Goal: Information Seeking & Learning: Understand process/instructions

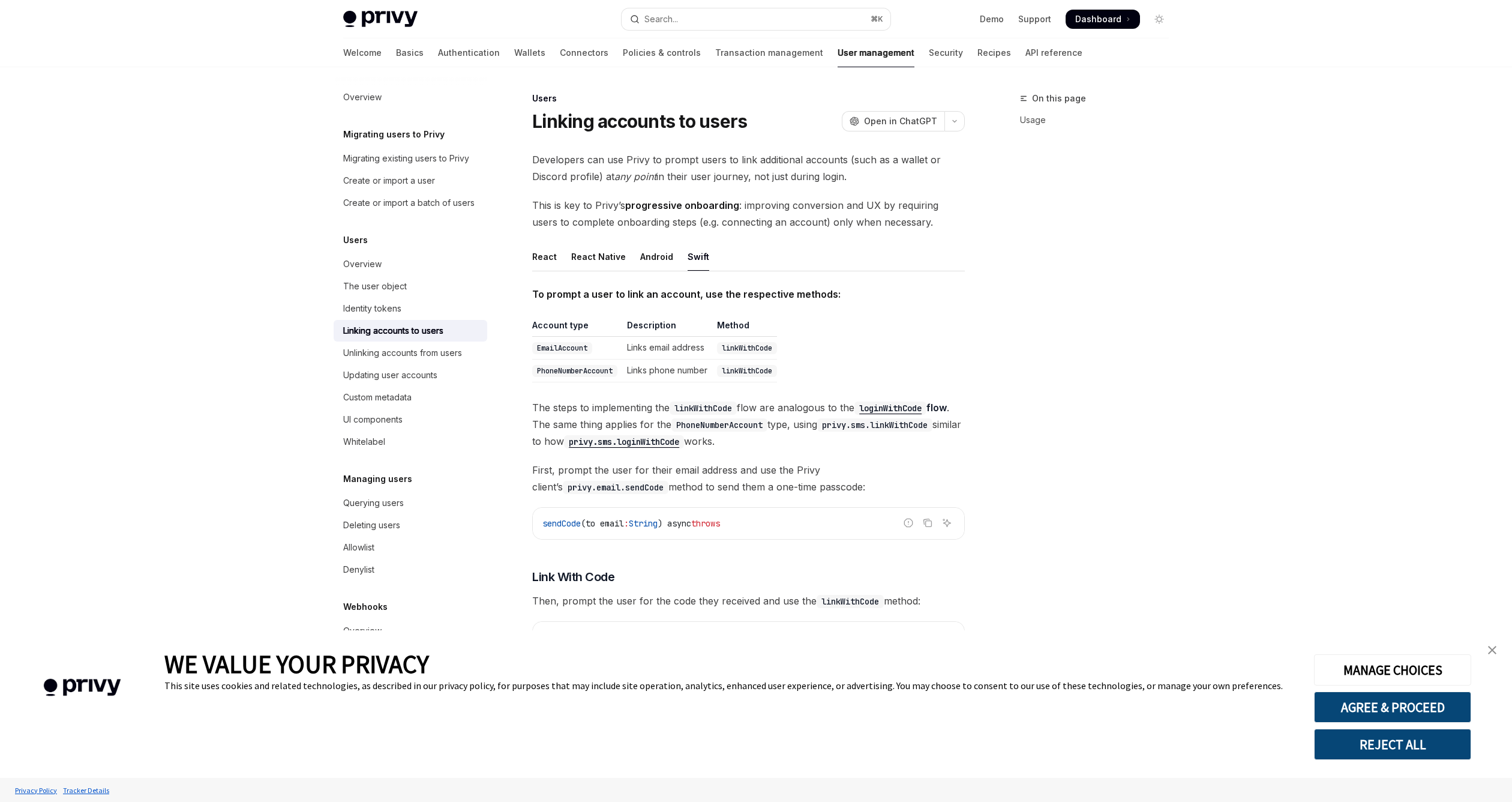
click at [1178, 364] on div "On this page Usage" at bounding box center [1087, 446] width 182 height 711
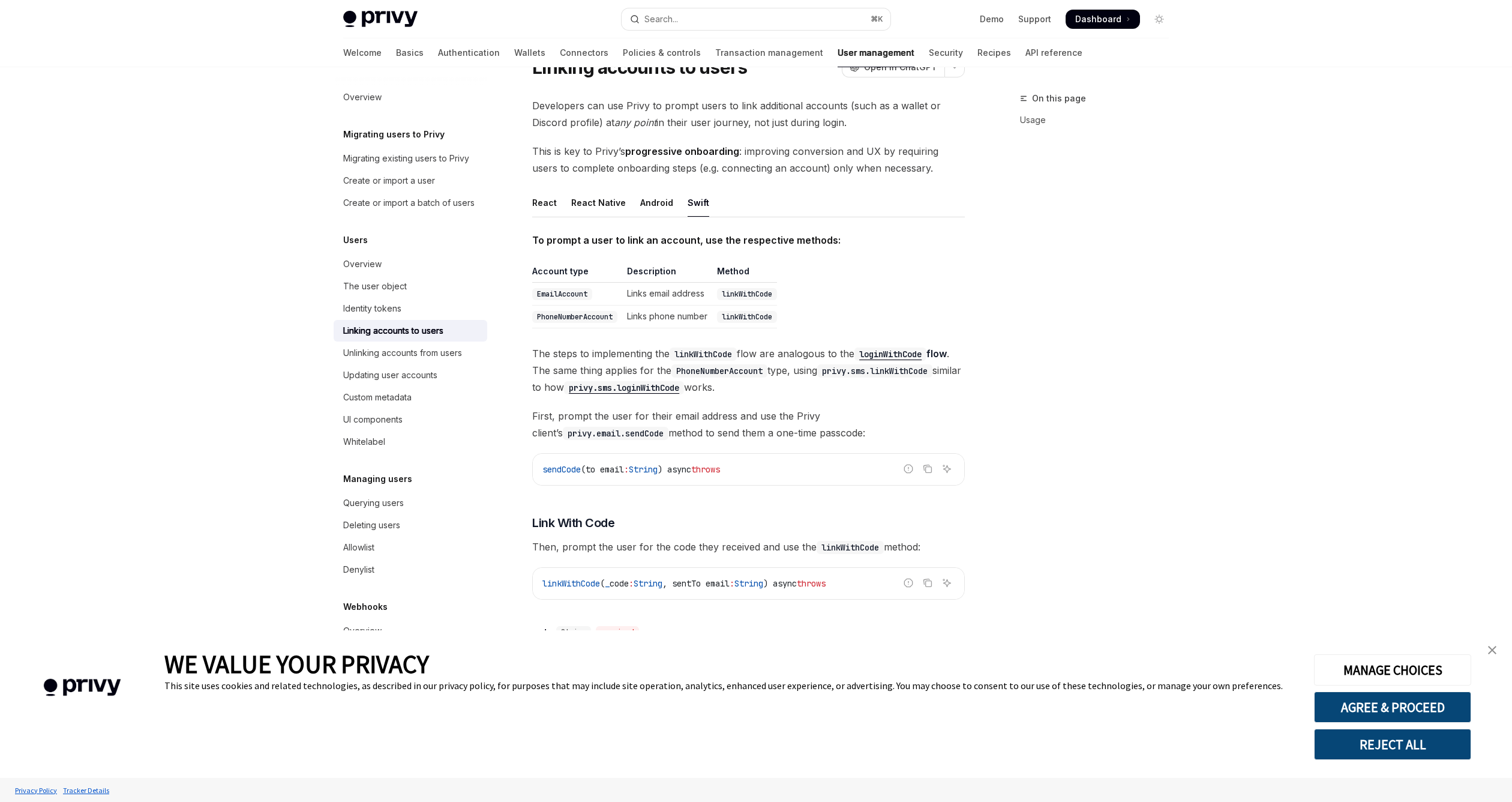
scroll to position [55, 0]
click at [588, 204] on div "React Native" at bounding box center [599, 202] width 55 height 28
type textarea "*"
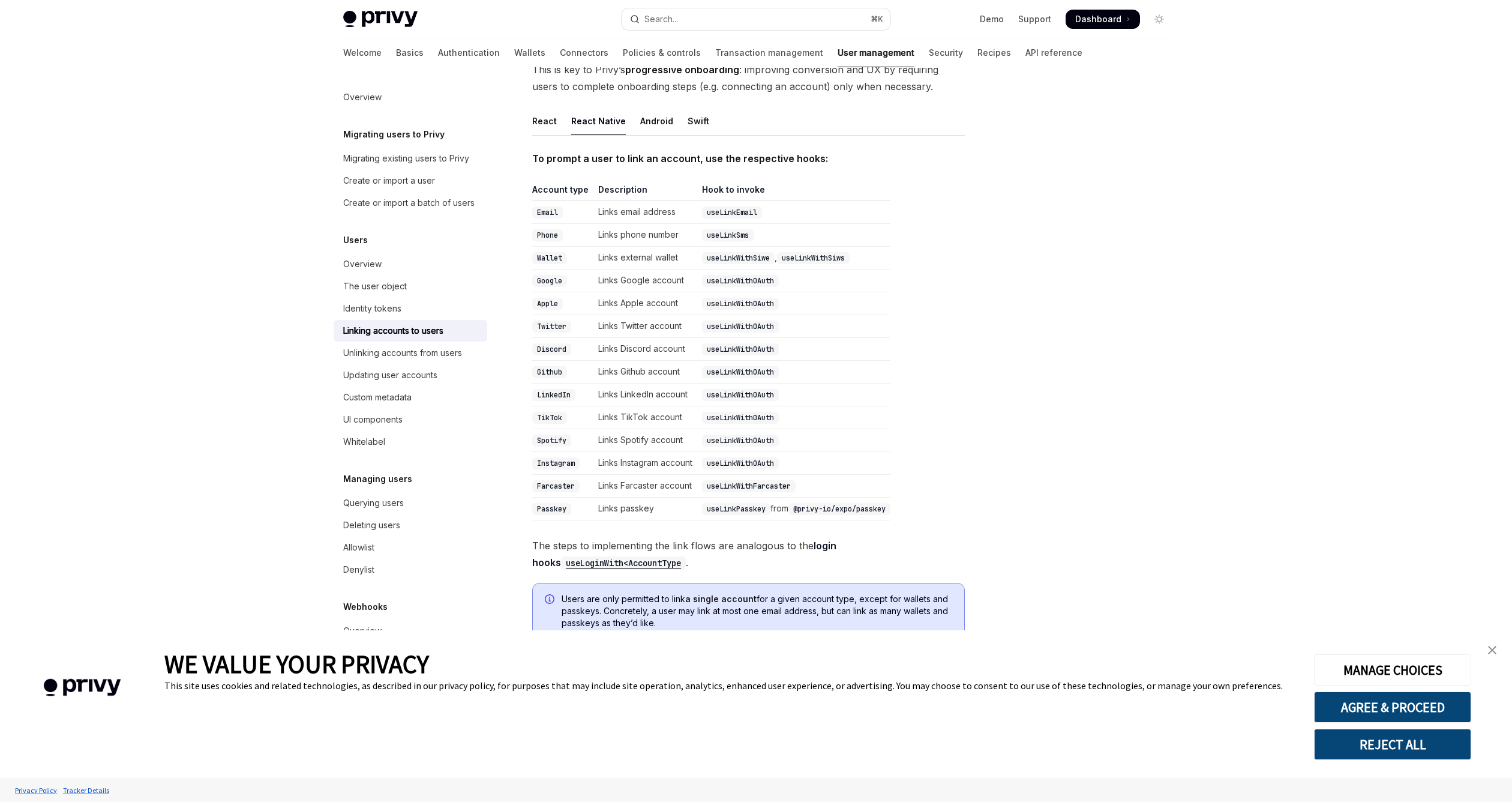
scroll to position [139, 0]
click at [679, 454] on td "Links Instagram account" at bounding box center [645, 460] width 104 height 23
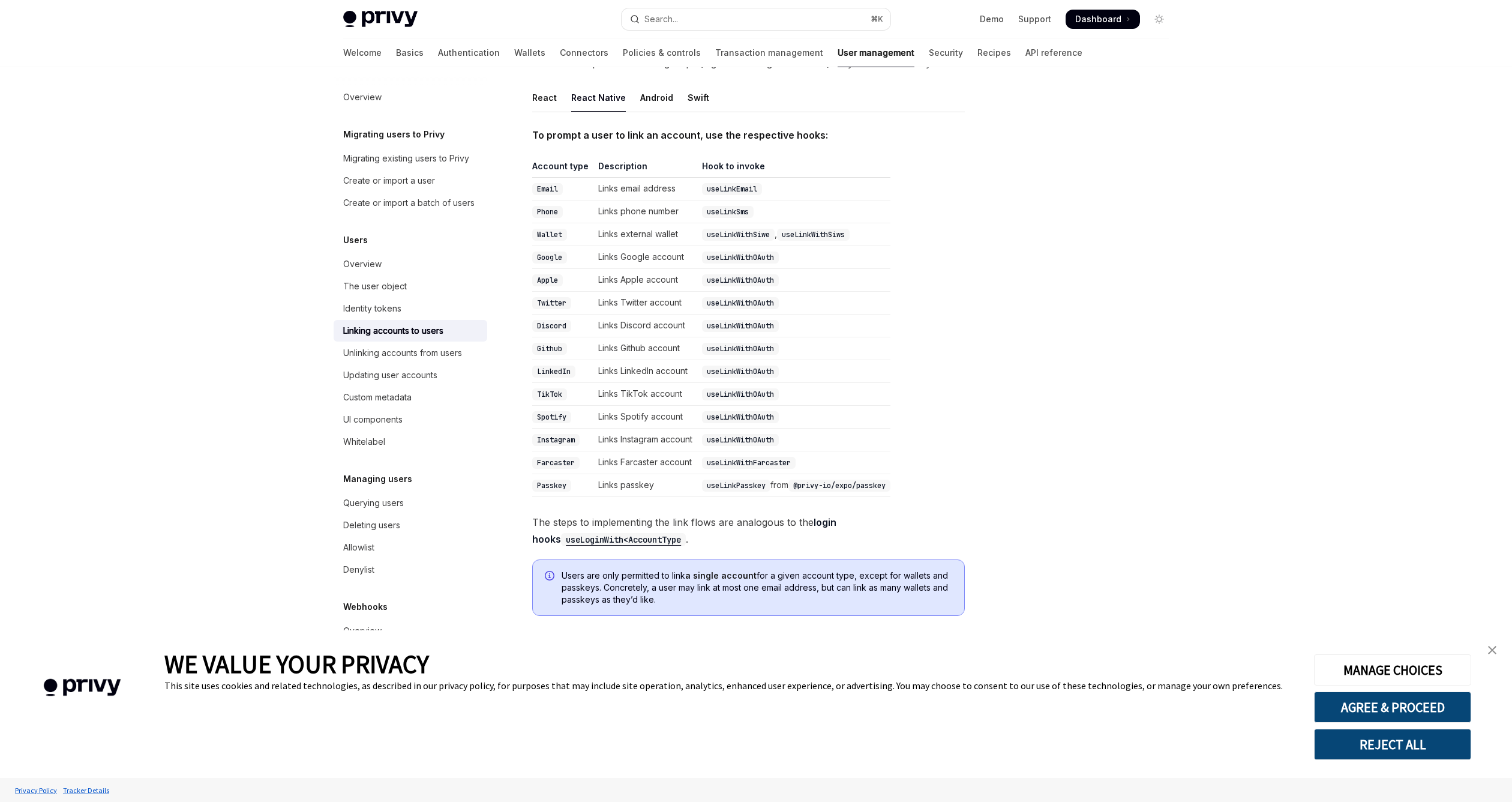
scroll to position [170, 0]
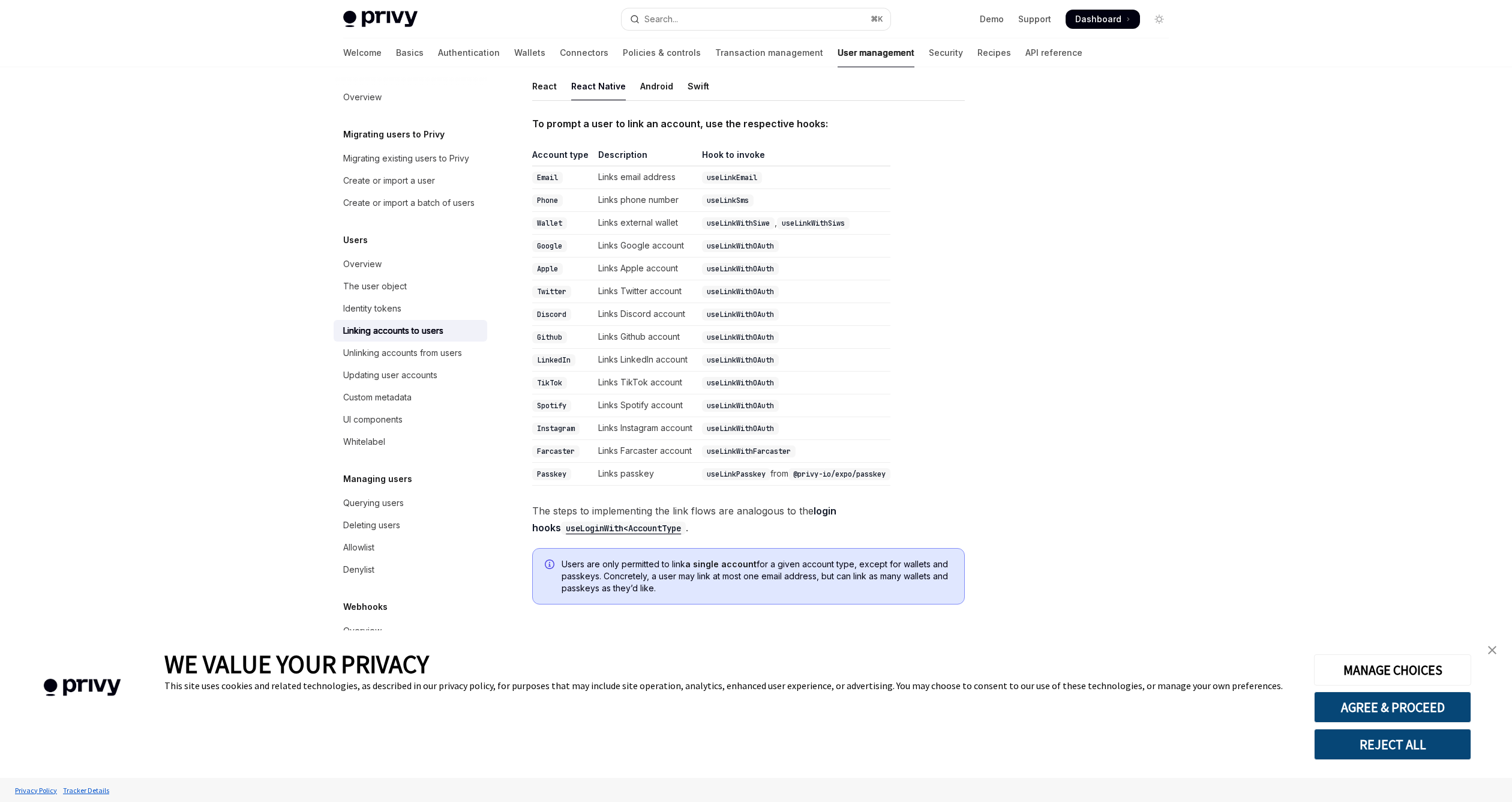
click at [805, 470] on code "@privy-io/expo/passkey" at bounding box center [839, 474] width 102 height 12
click at [831, 488] on div "To prompt a user to link an account, use the respective hooks: Account type Des…" at bounding box center [749, 364] width 432 height 498
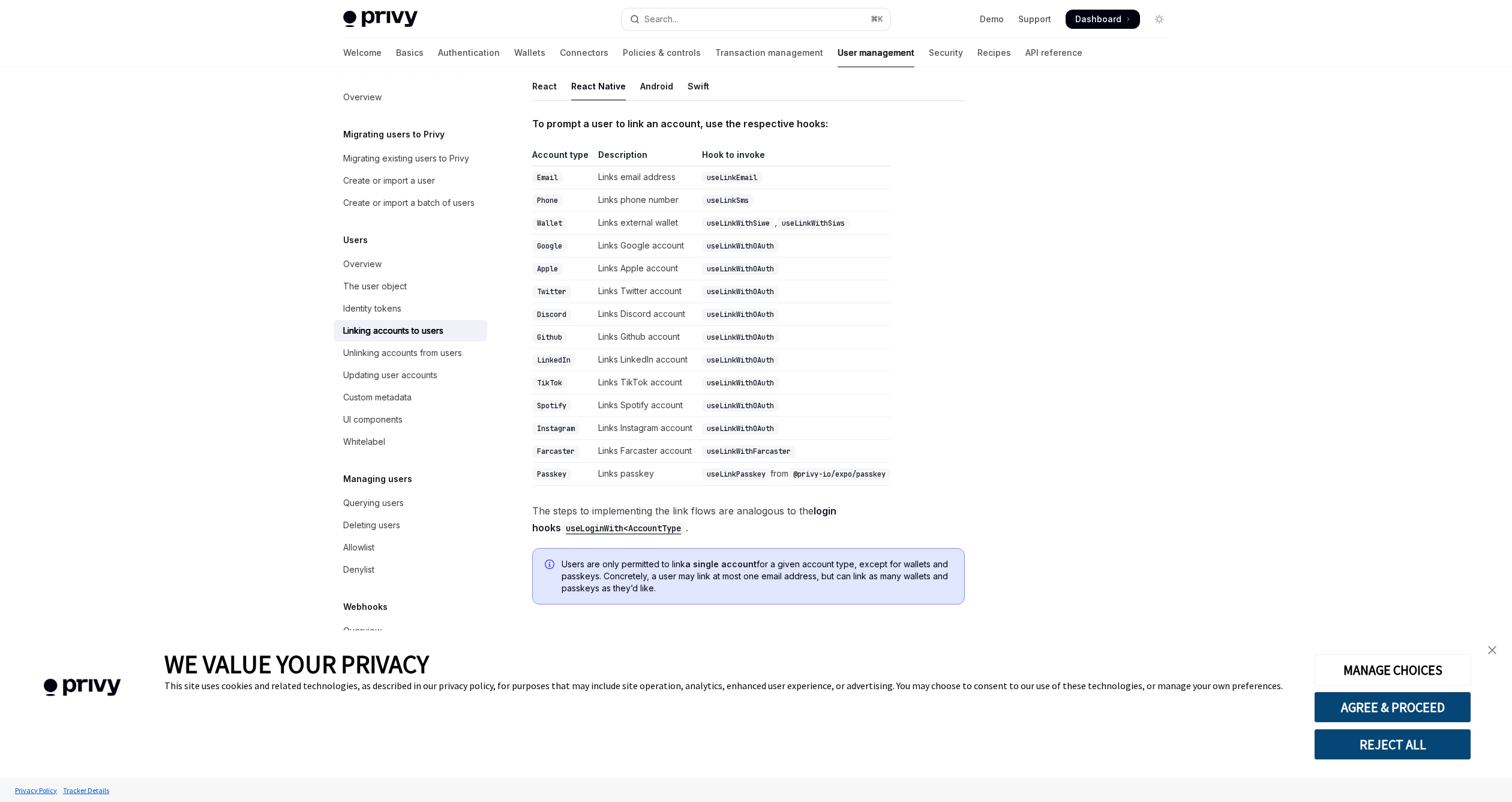
click at [1022, 270] on div at bounding box center [1087, 446] width 182 height 711
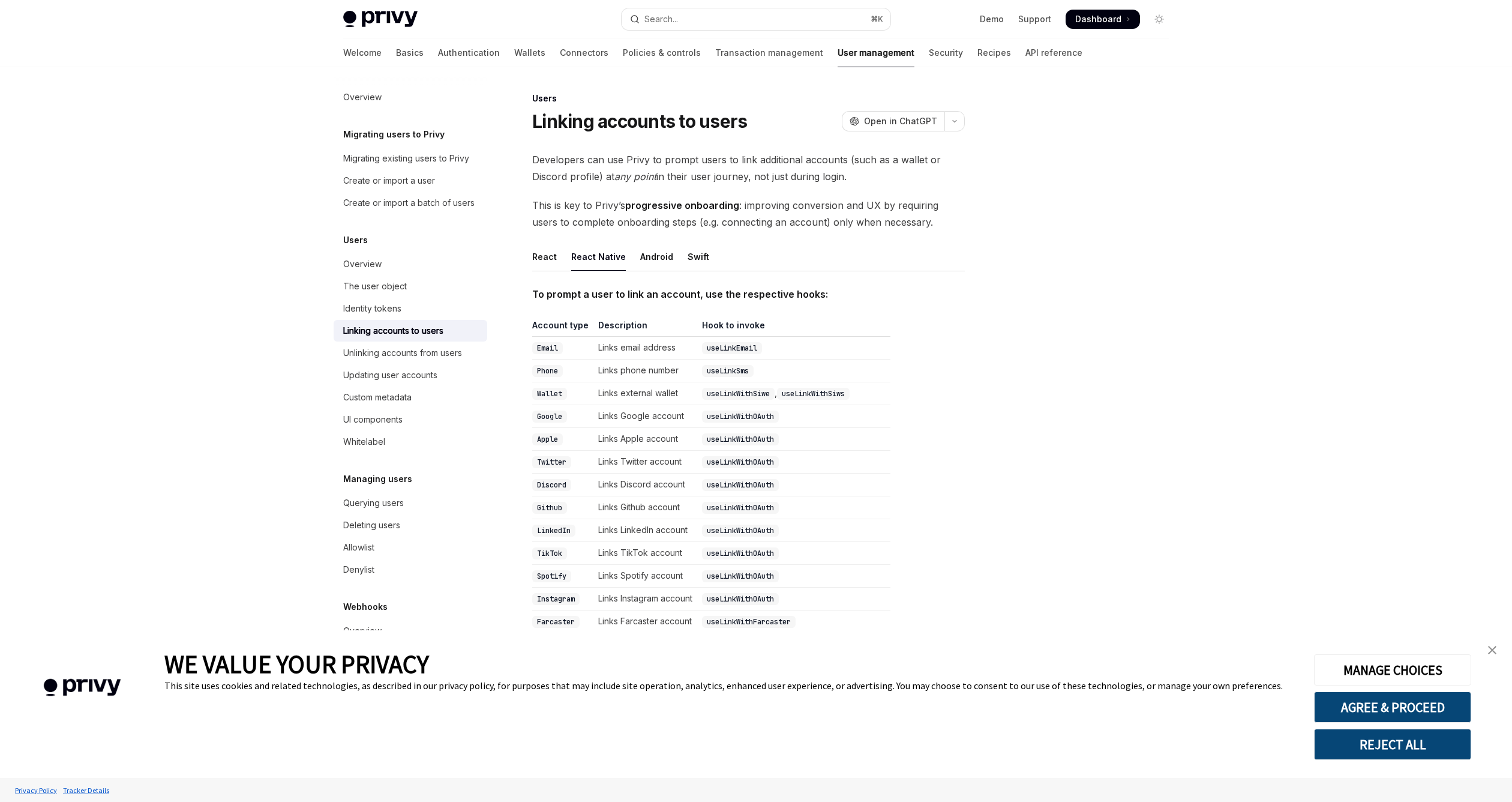
click at [1333, 133] on div "Skip to main content Privy Docs home page Search... ⌘ K Demo Support Dashboard …" at bounding box center [756, 489] width 1512 height 978
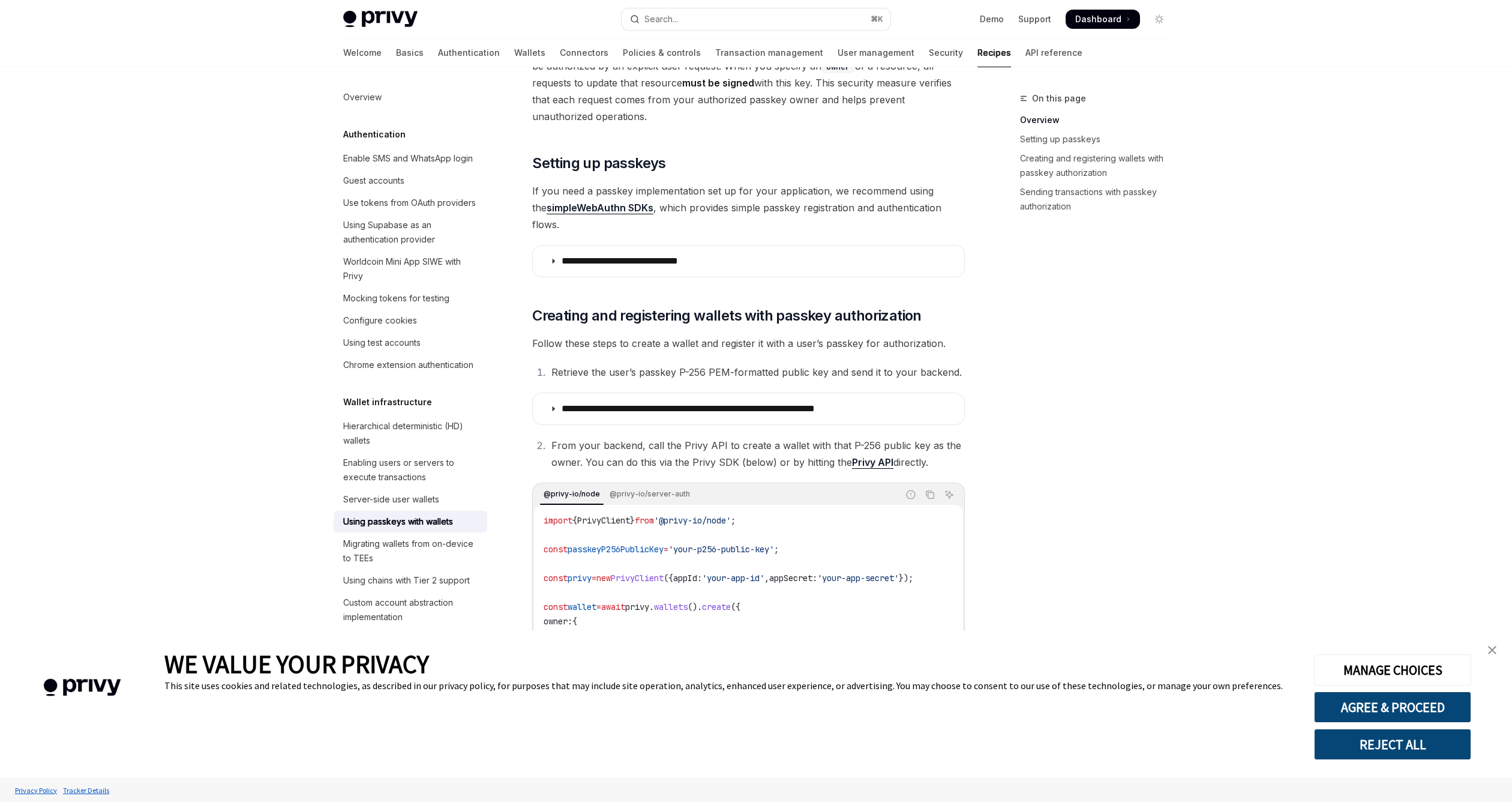
scroll to position [220, 0]
click at [838, 244] on summary "**********" at bounding box center [749, 260] width 432 height 31
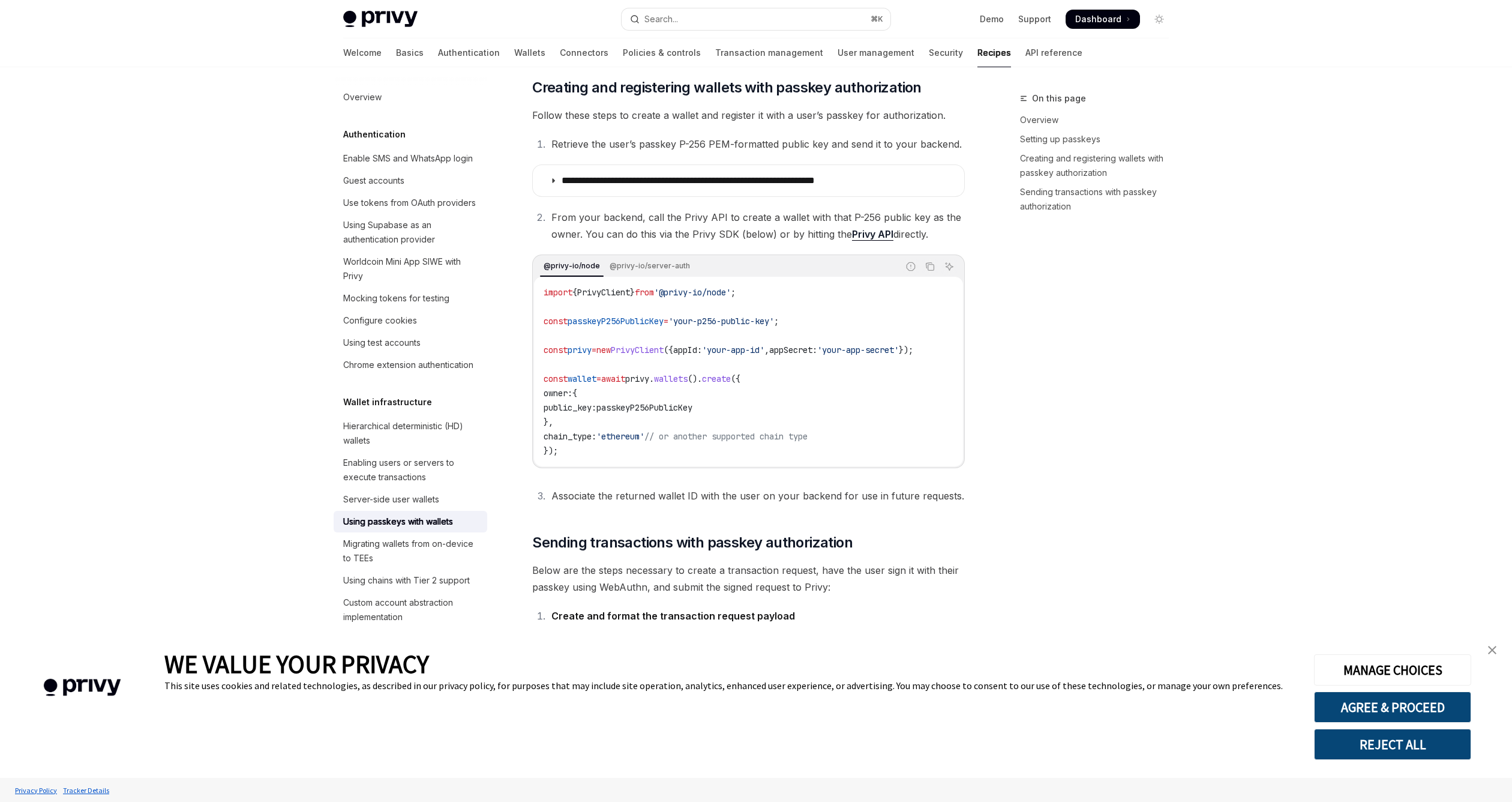
scroll to position [2888, 0]
click at [692, 122] on span "Follow these steps to create a wallet and register it with a user’s passkey for…" at bounding box center [749, 113] width 432 height 17
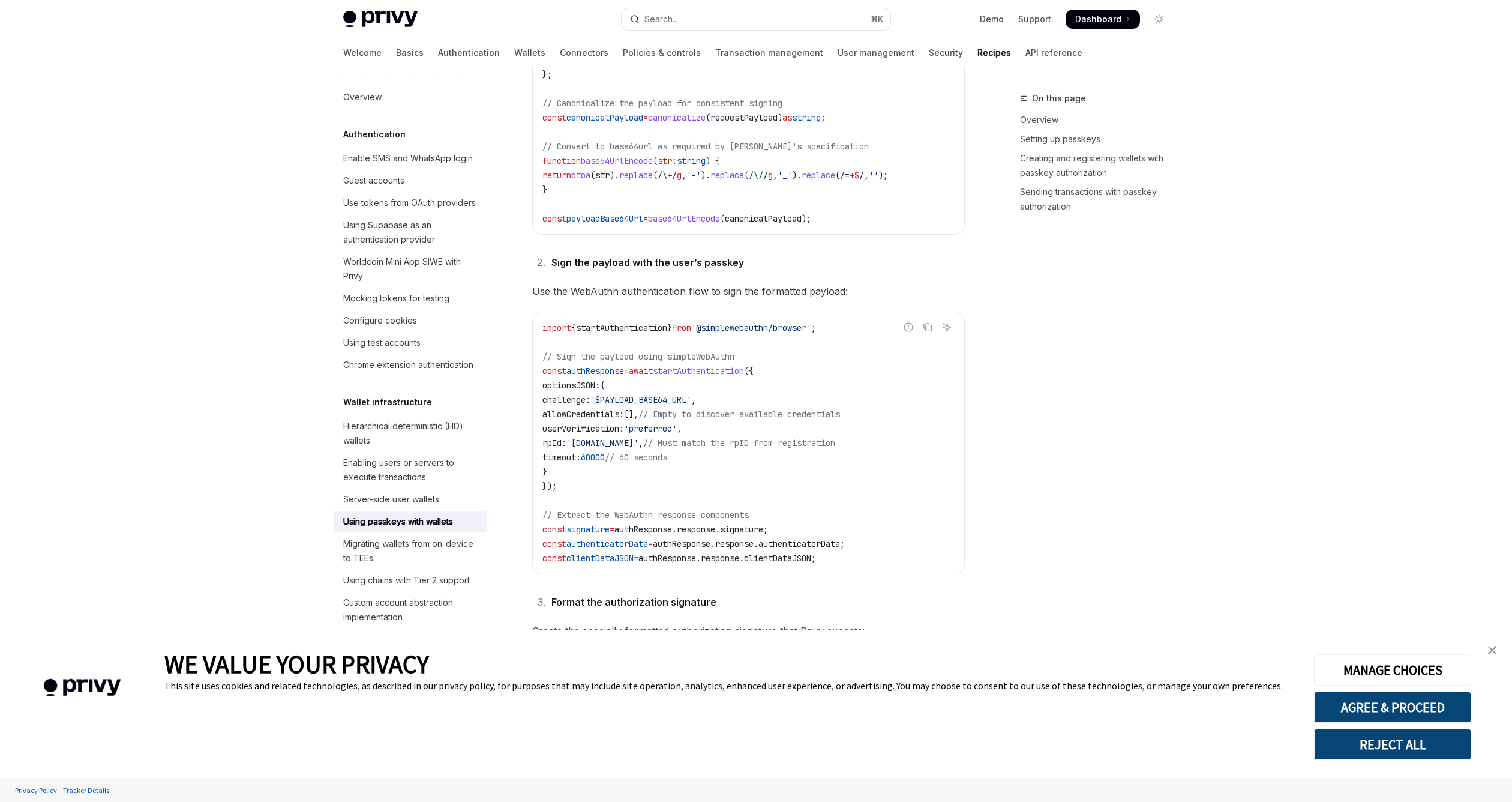
scroll to position [4042, 0]
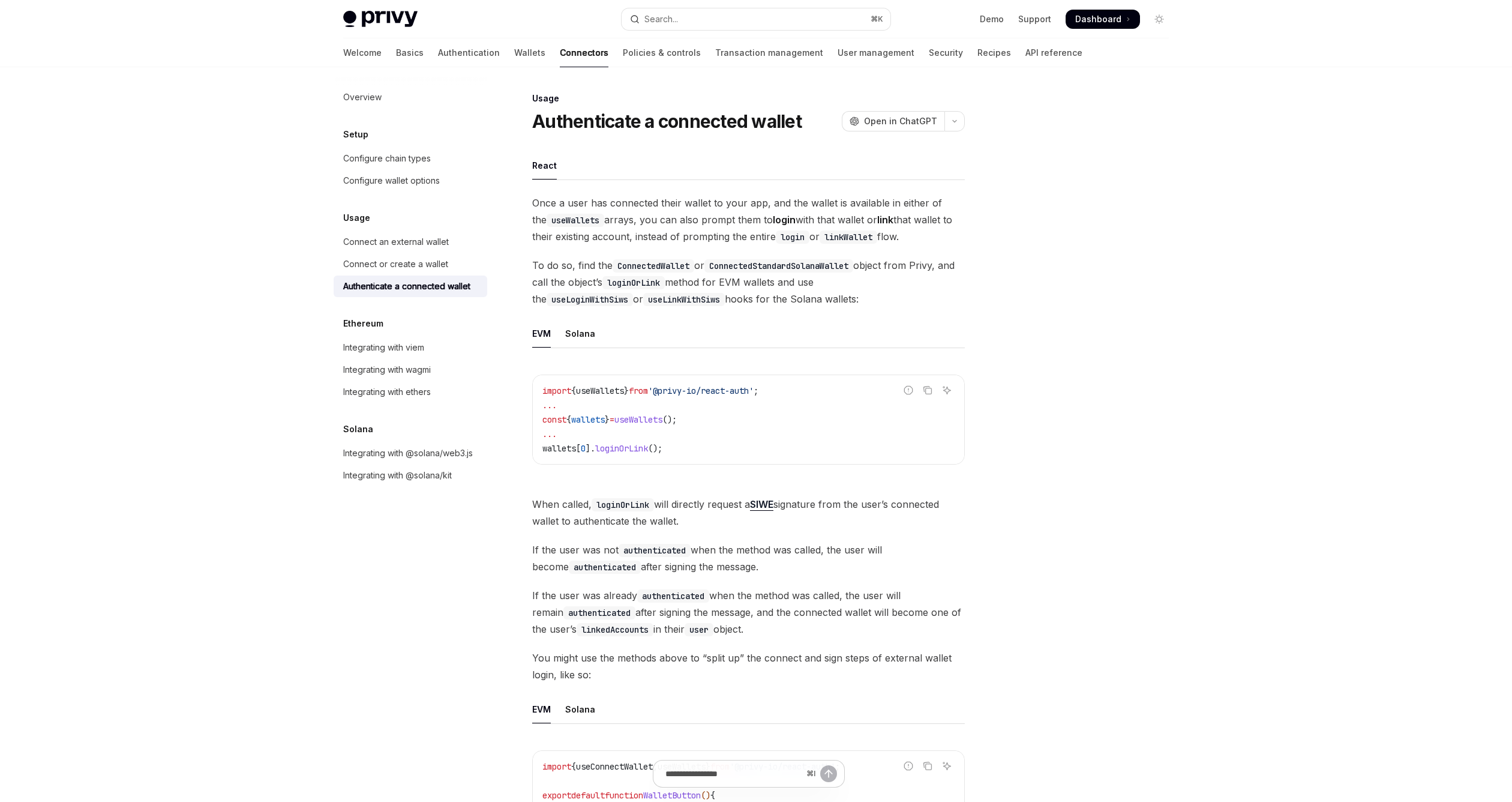
type textarea "*"
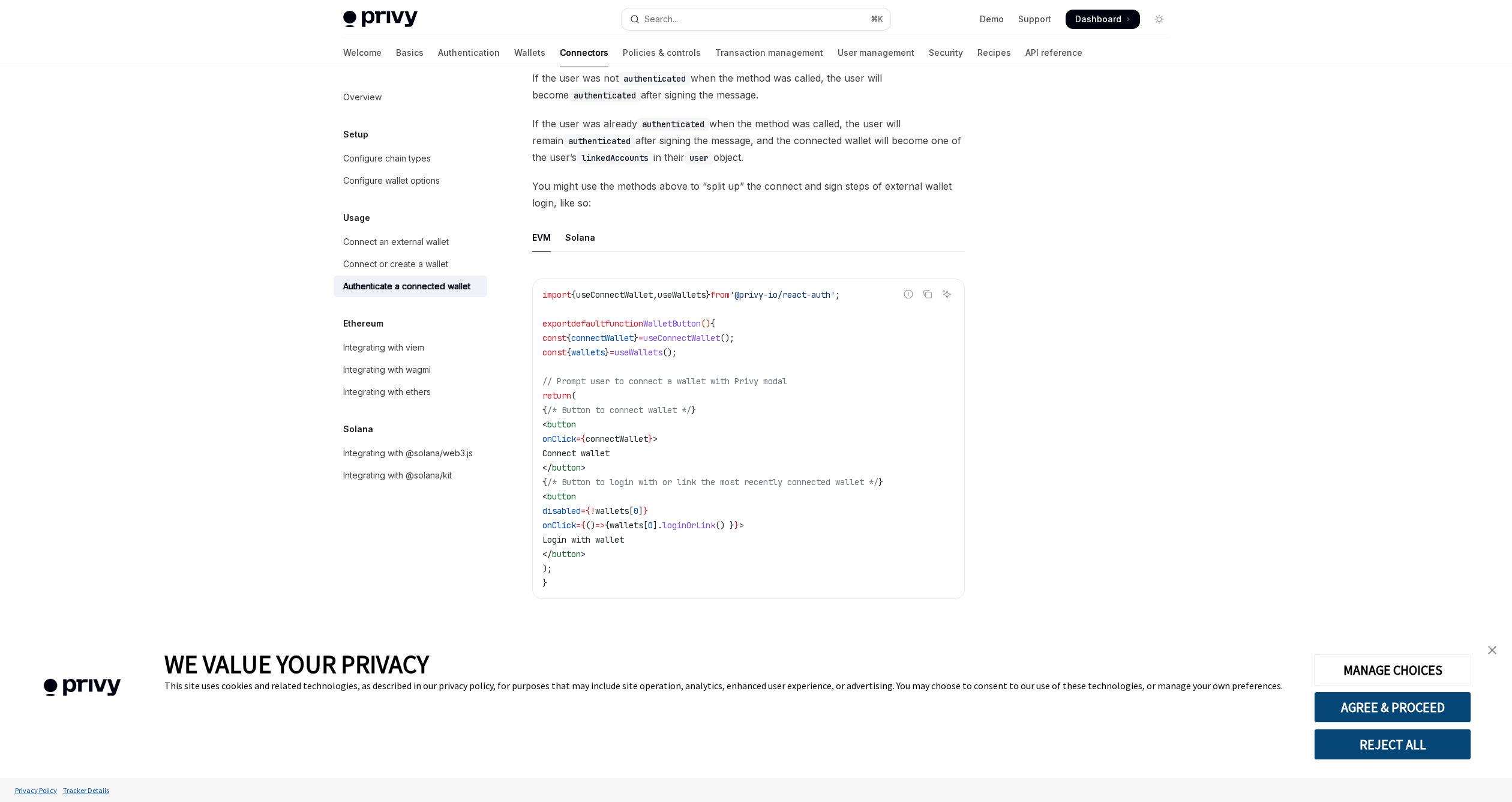
scroll to position [479, 0]
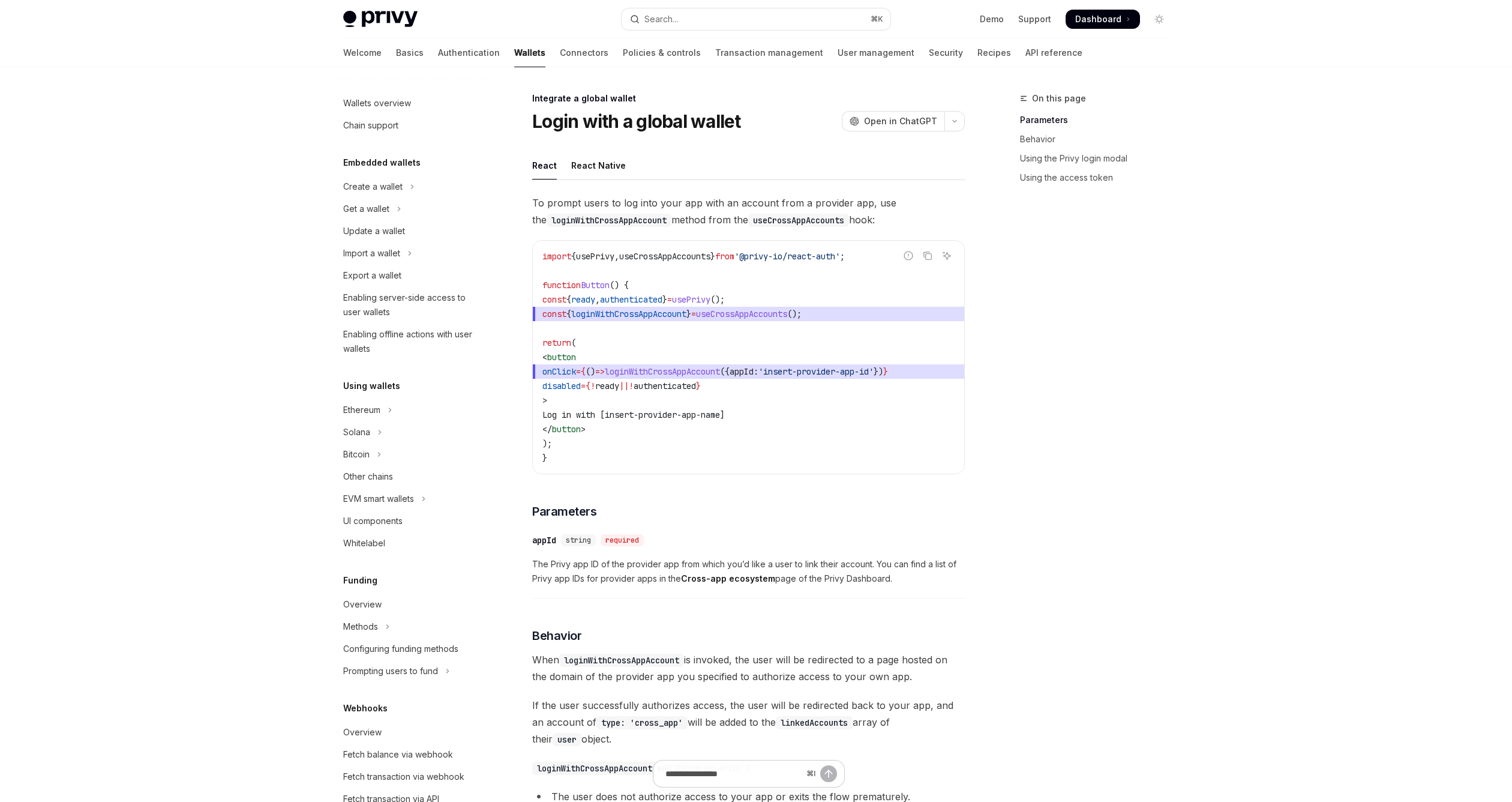
scroll to position [398, 0]
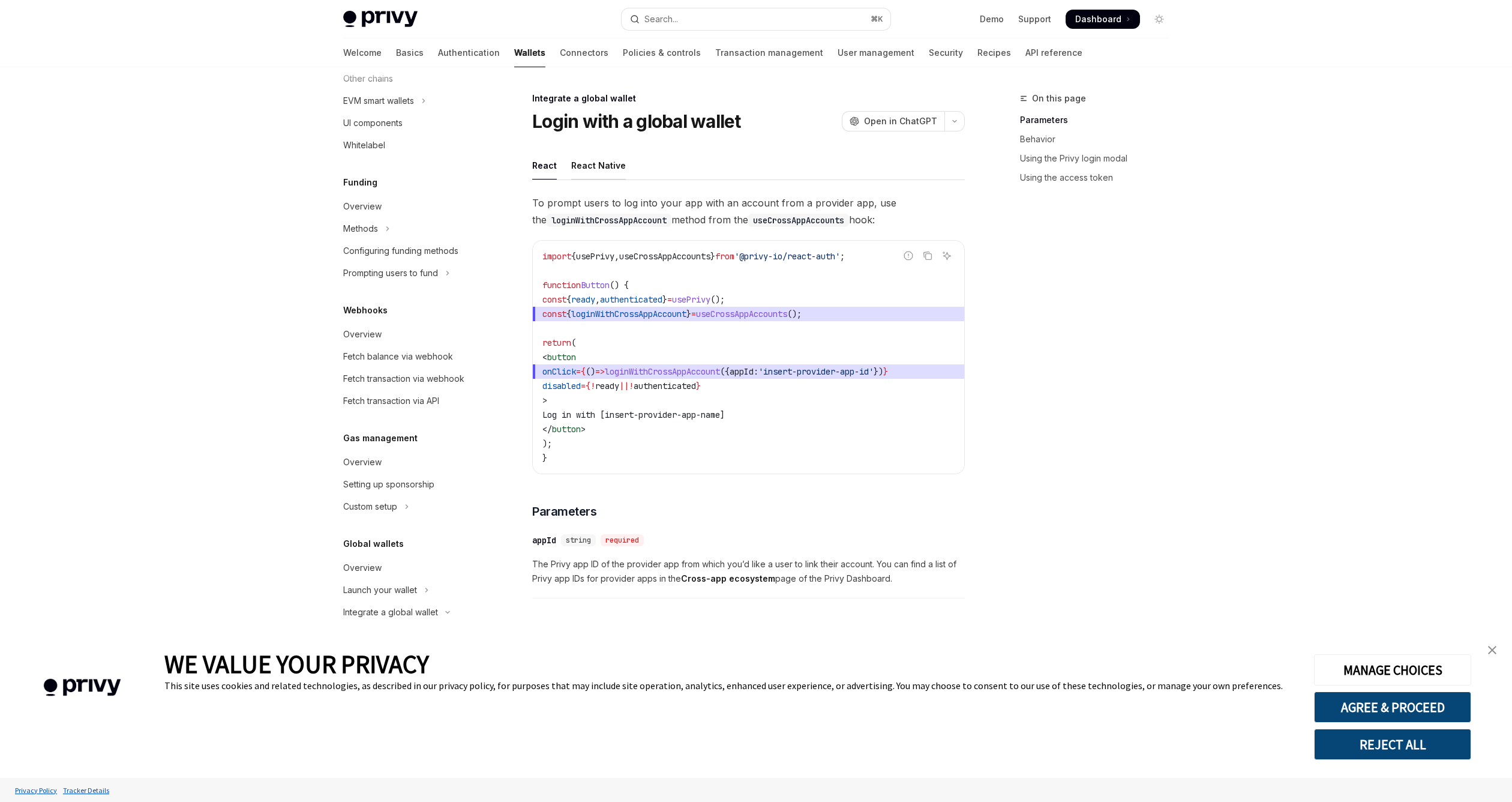
click at [607, 171] on div "React Native" at bounding box center [599, 165] width 55 height 28
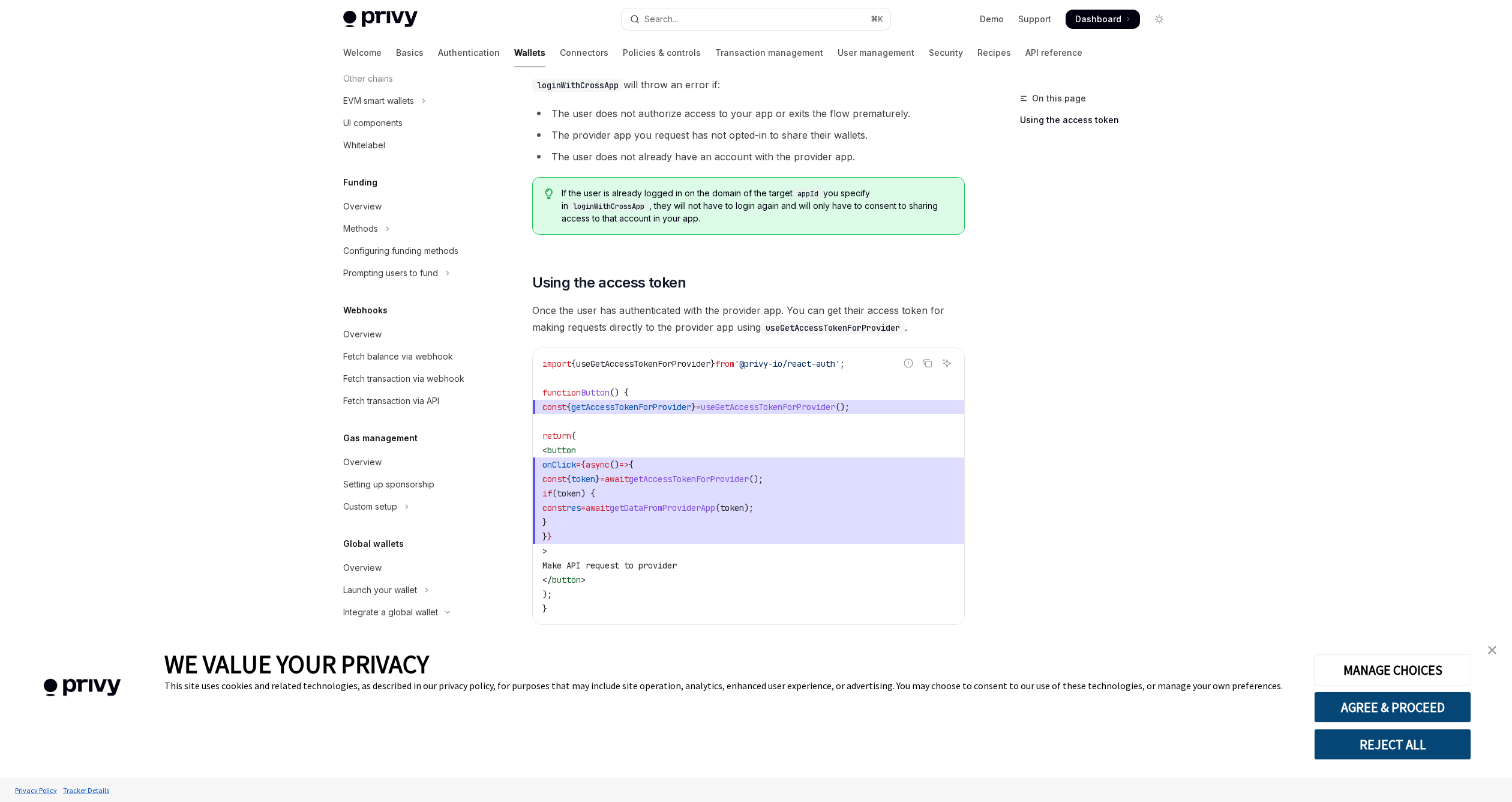
scroll to position [699, 0]
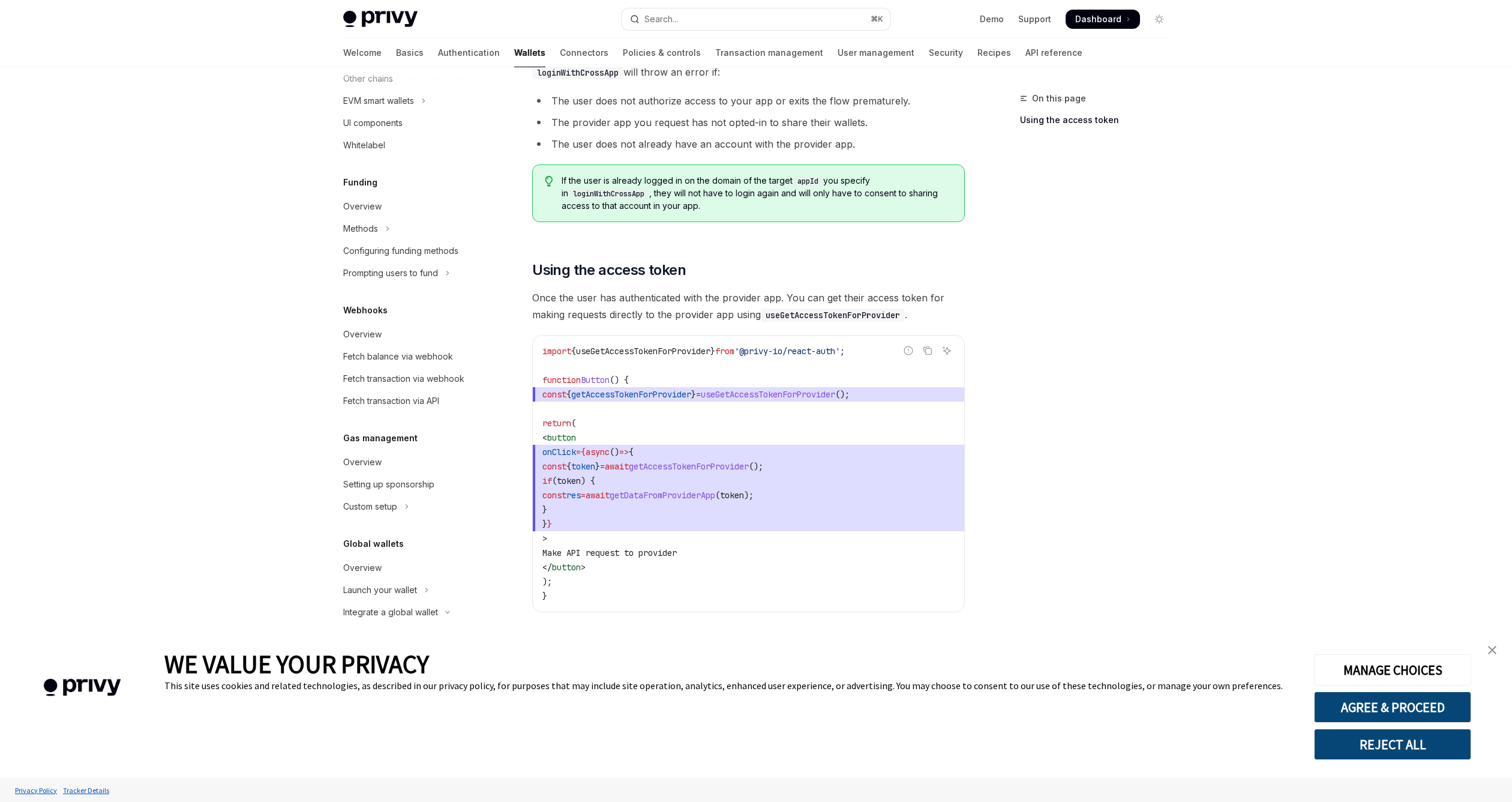
click at [755, 396] on span "useGetAccessTokenForProvider" at bounding box center [767, 394] width 134 height 11
click at [771, 446] on span "onClick = {async () => {" at bounding box center [749, 452] width 412 height 15
type textarea "*"
